Goal: Task Accomplishment & Management: Complete application form

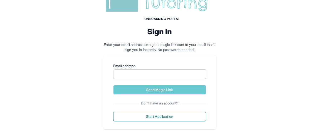
scroll to position [41, 0]
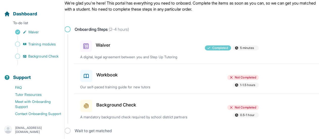
scroll to position [23, 0]
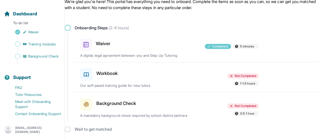
click at [115, 103] on h3 "Background Check" at bounding box center [116, 103] width 40 height 7
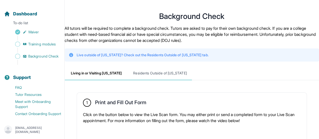
click at [157, 78] on span "Residents Outside of California" at bounding box center [160, 74] width 64 height 14
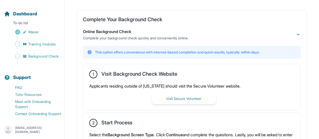
scroll to position [95, 0]
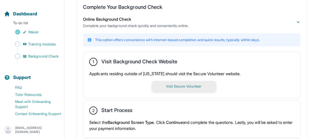
click at [174, 85] on button "Visit Secure Volunteer" at bounding box center [184, 86] width 65 height 11
